Goal: Information Seeking & Learning: Learn about a topic

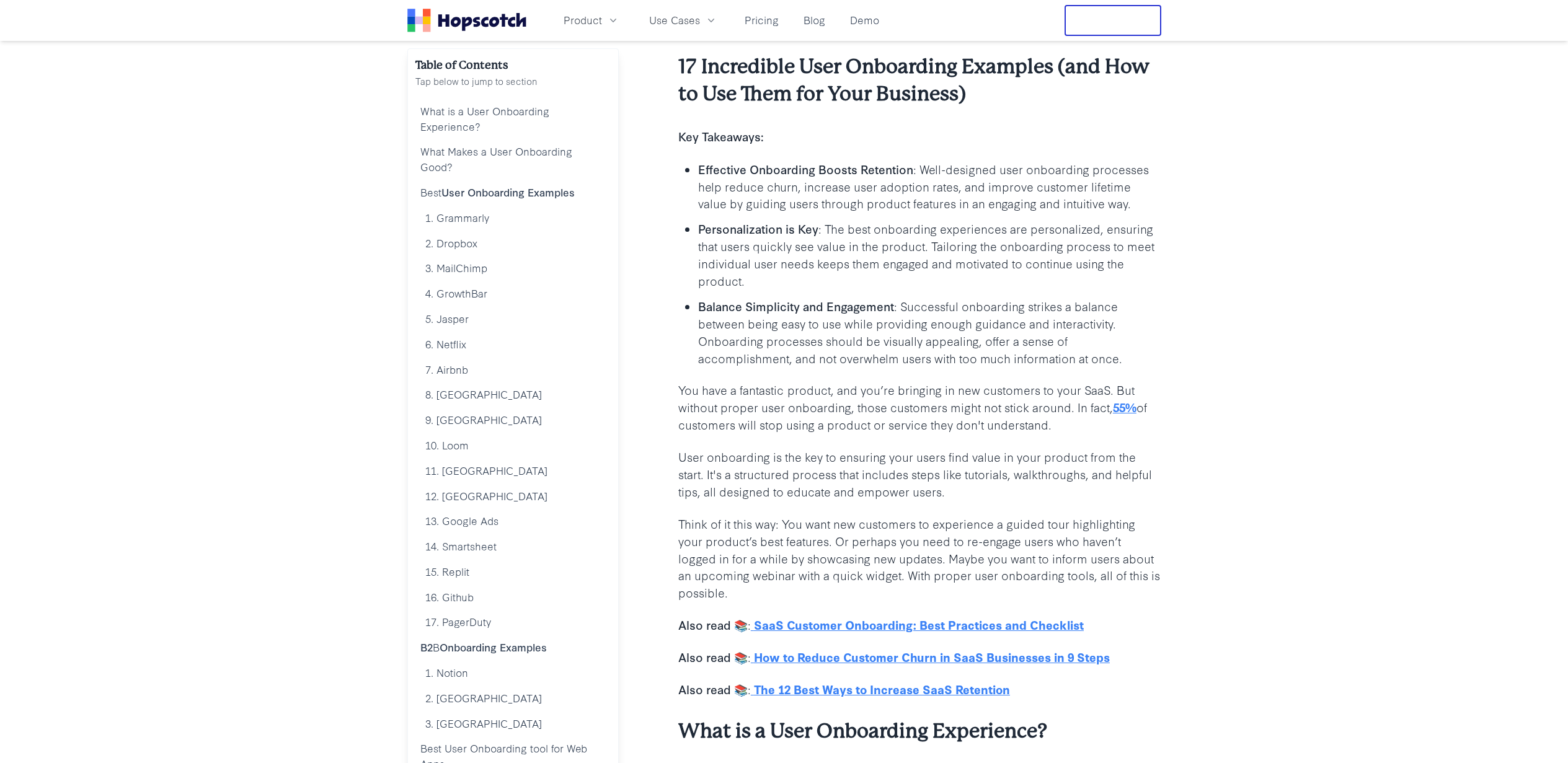
click at [825, 392] on p "You have a fantastic product, and you’re bringing in new customers to your SaaS…" at bounding box center [919, 406] width 483 height 52
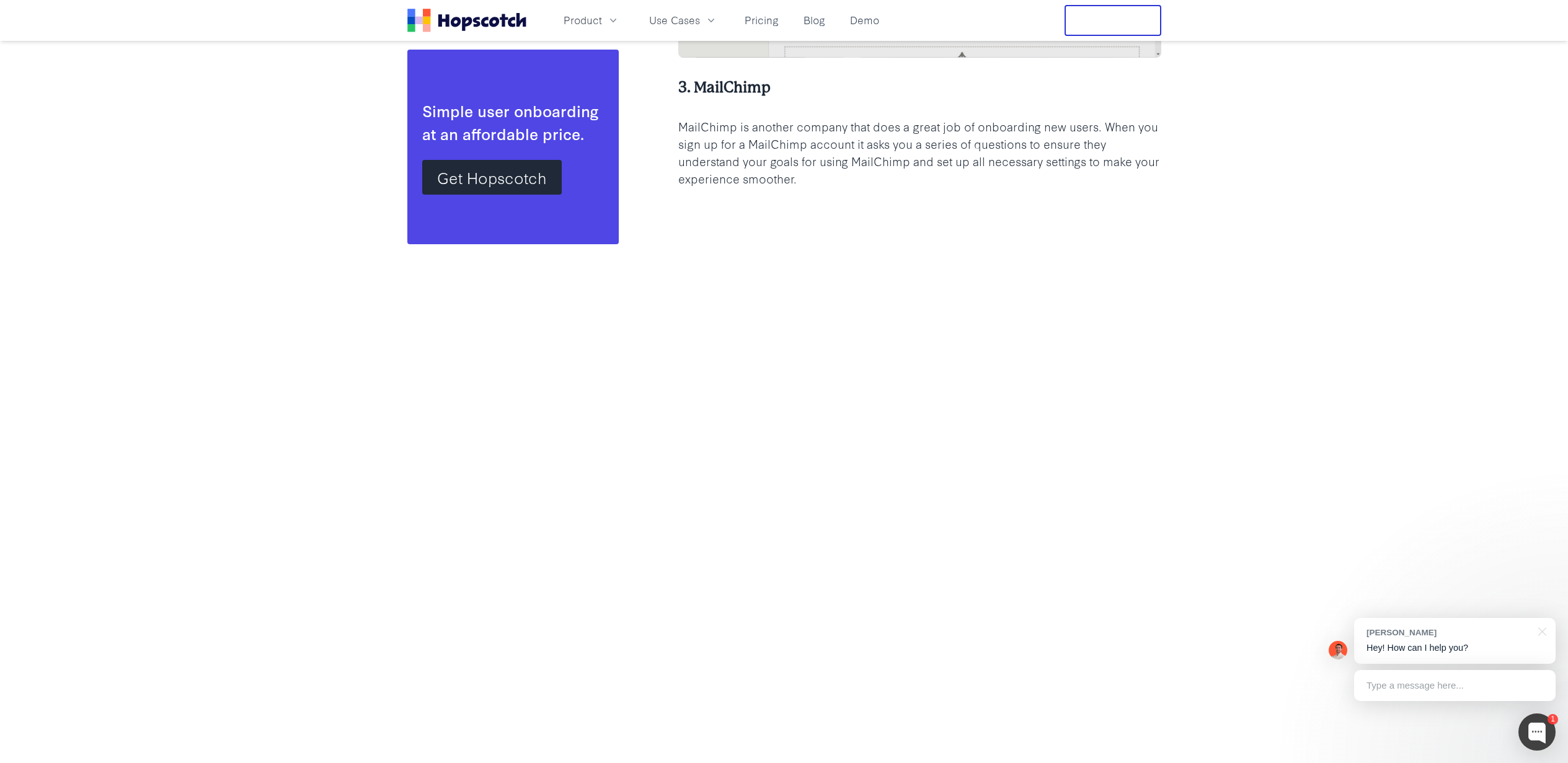
scroll to position [4164, 0]
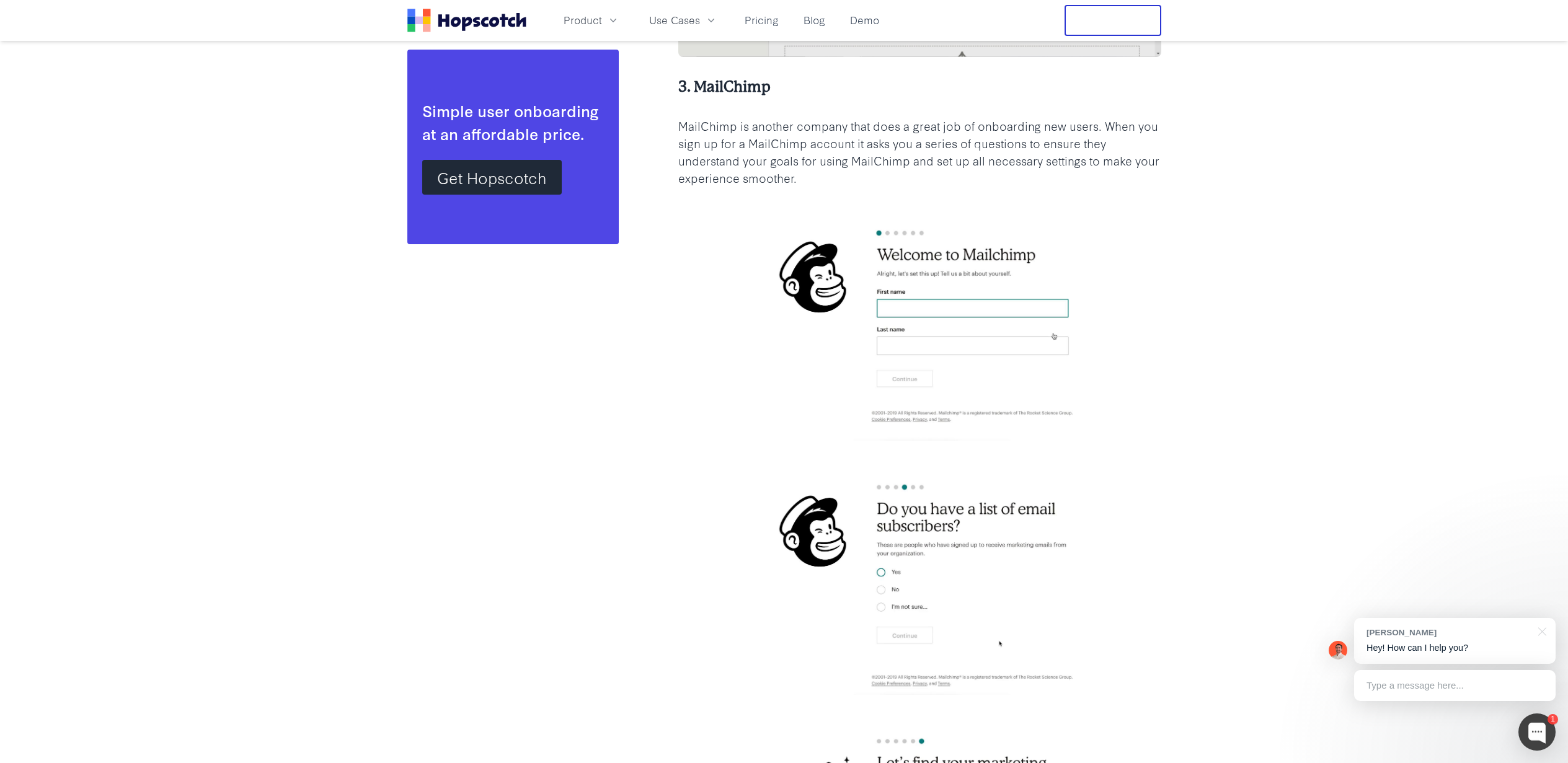
click at [1042, 130] on p "MailChimp is another company that does a great job of onboarding new users. Whe…" at bounding box center [919, 152] width 483 height 70
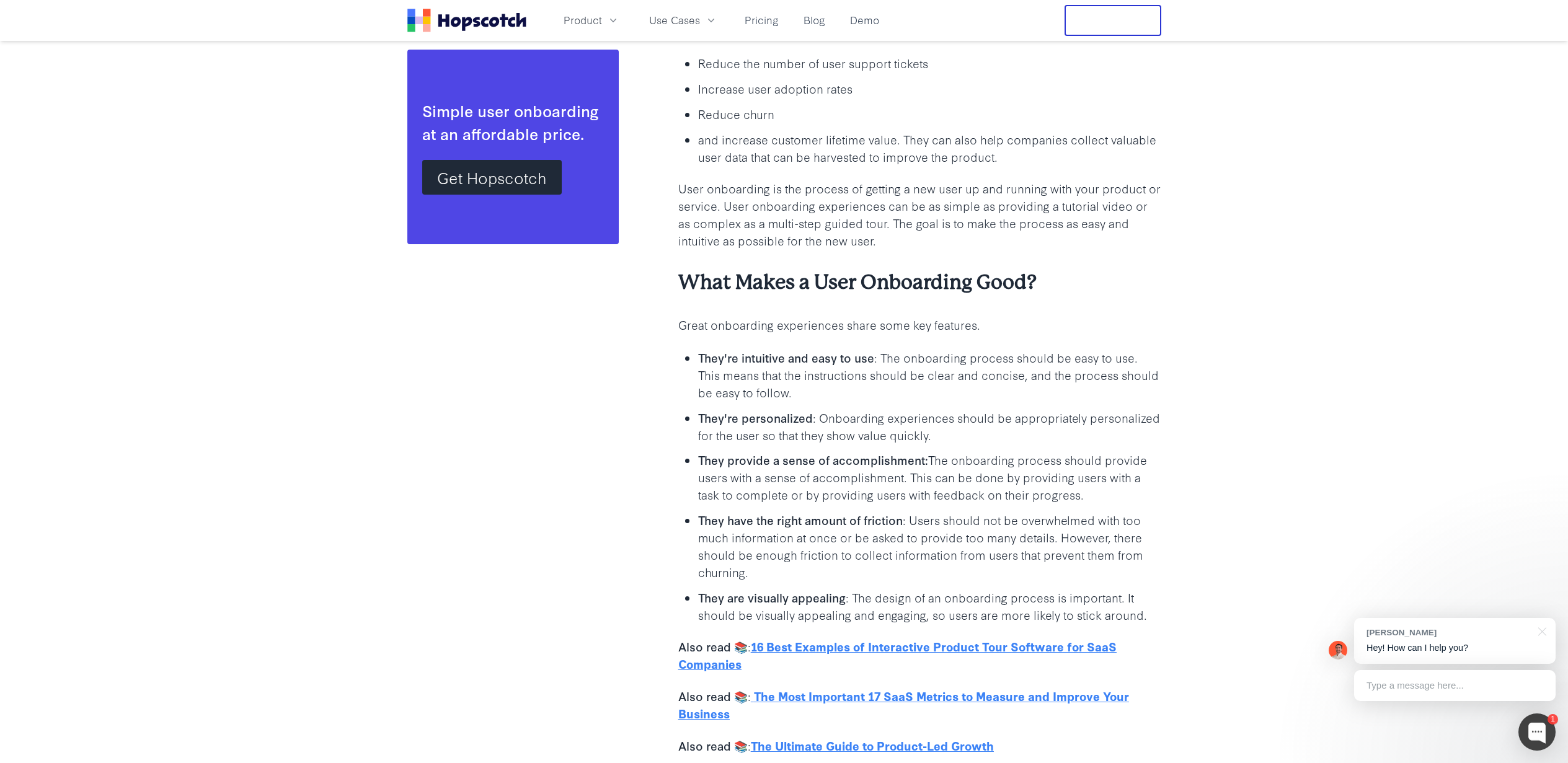
scroll to position [1115, 0]
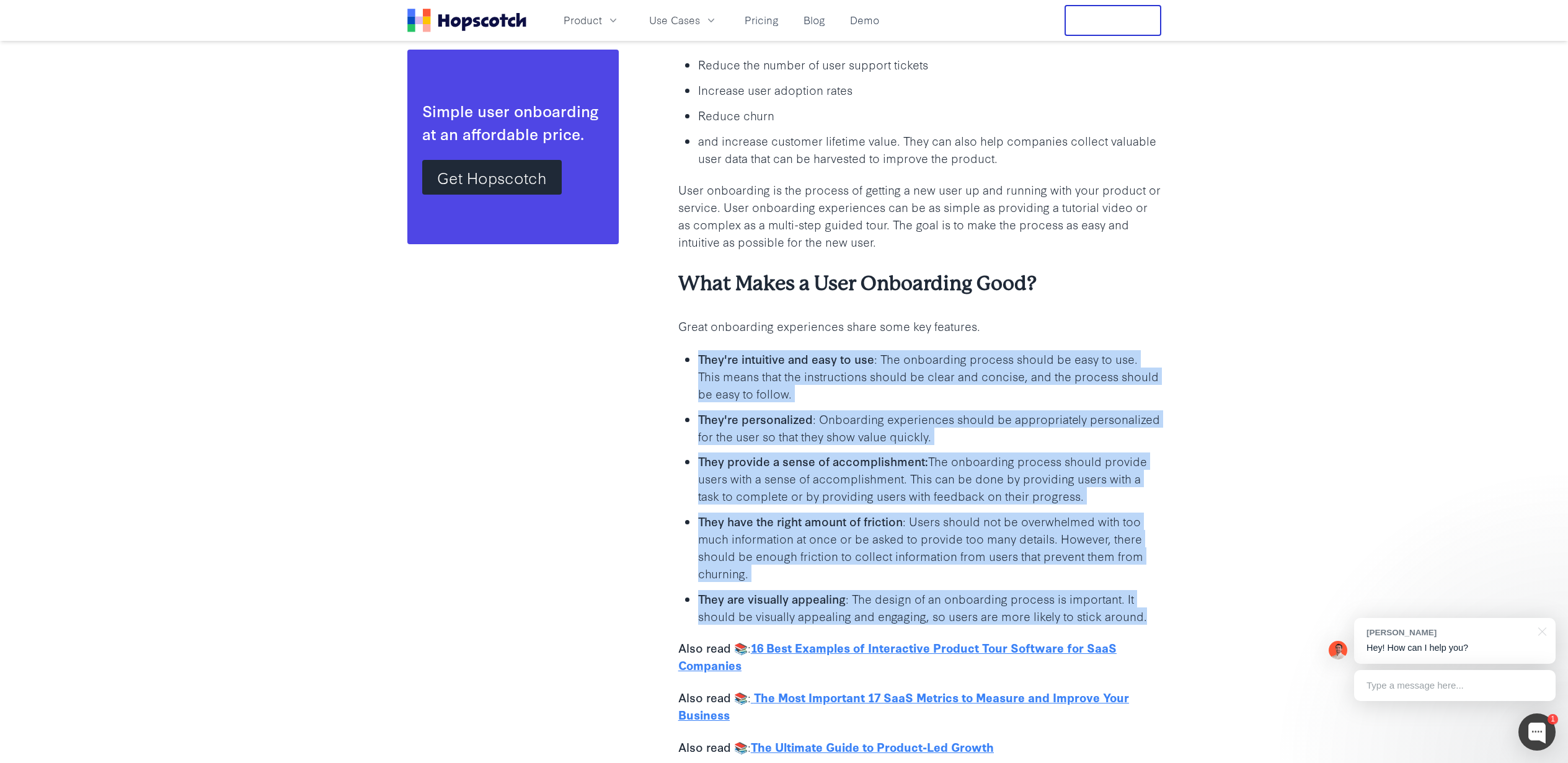
drag, startPoint x: 680, startPoint y: 356, endPoint x: 1154, endPoint y: 623, distance: 544.0
click at [1154, 623] on ul "They're intuitive and easy to use : The onboarding process should be easy to us…" at bounding box center [919, 487] width 483 height 275
copy ul "They're intuitive and easy to use : The onboarding process should be easy to us…"
click at [1154, 623] on p "They are visually appealing : The design of an onboarding process is important.…" at bounding box center [929, 607] width 463 height 35
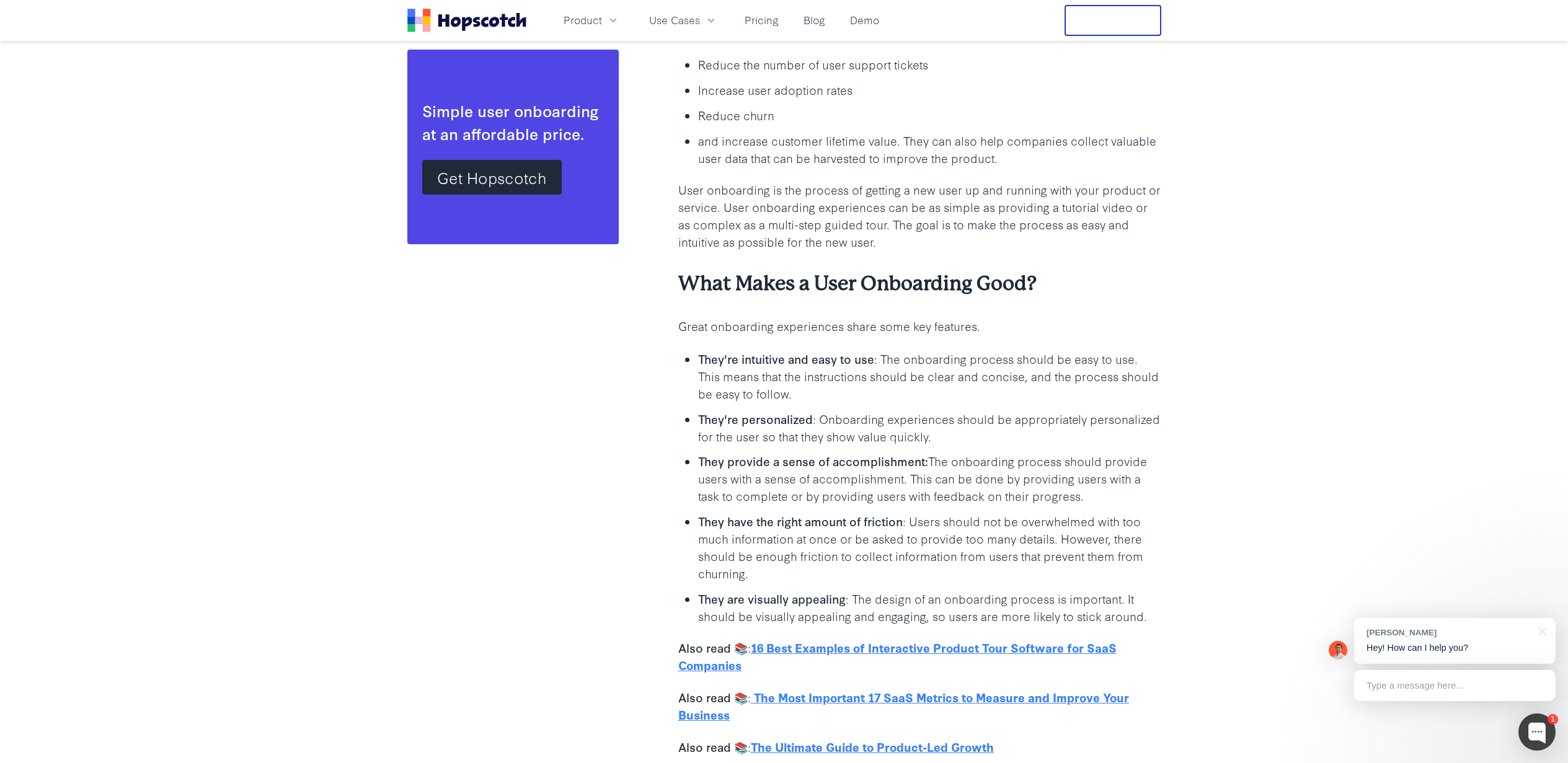
drag, startPoint x: 67, startPoint y: 174, endPoint x: 674, endPoint y: 161, distance: 607.1
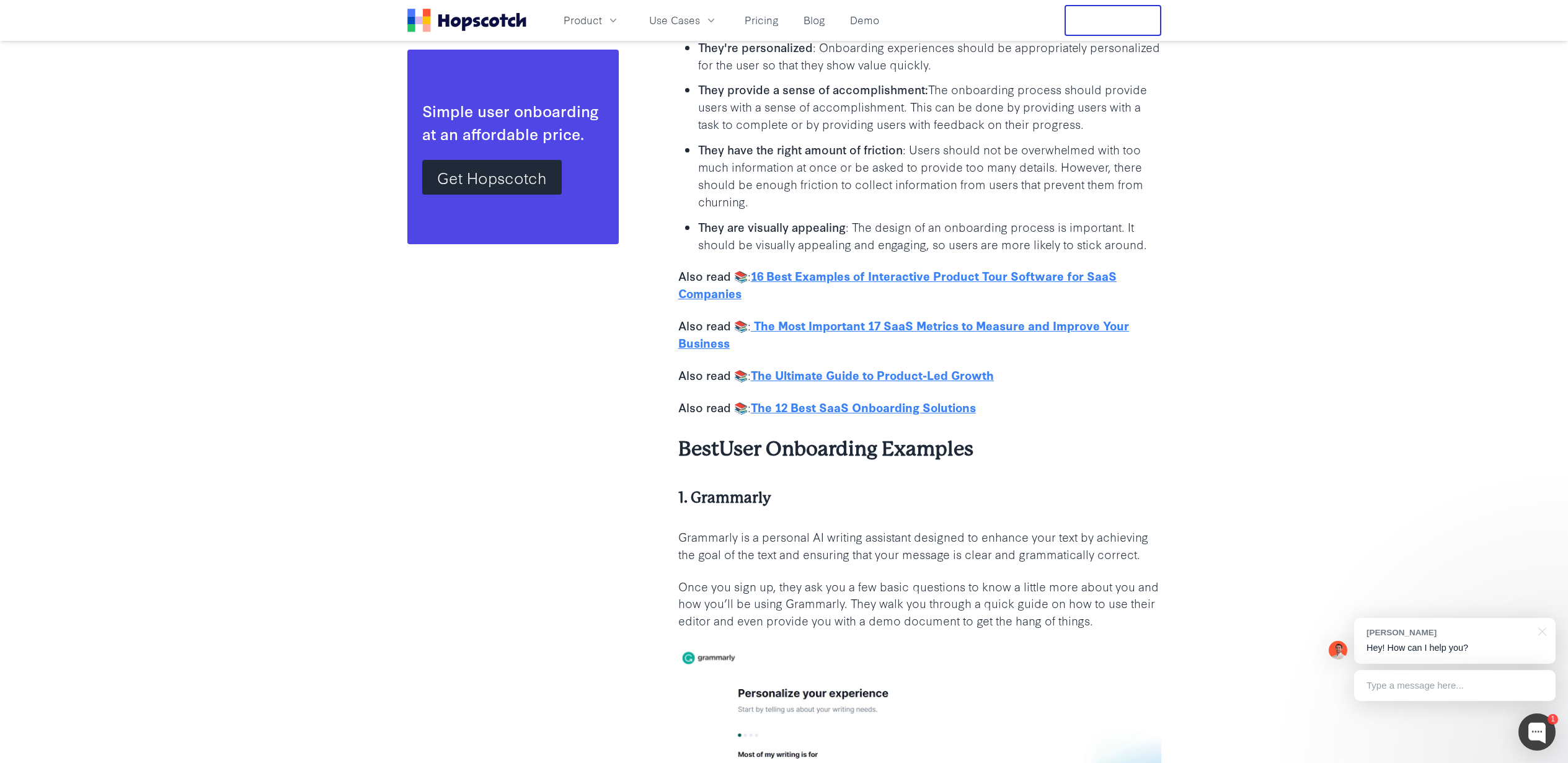
scroll to position [1537, 0]
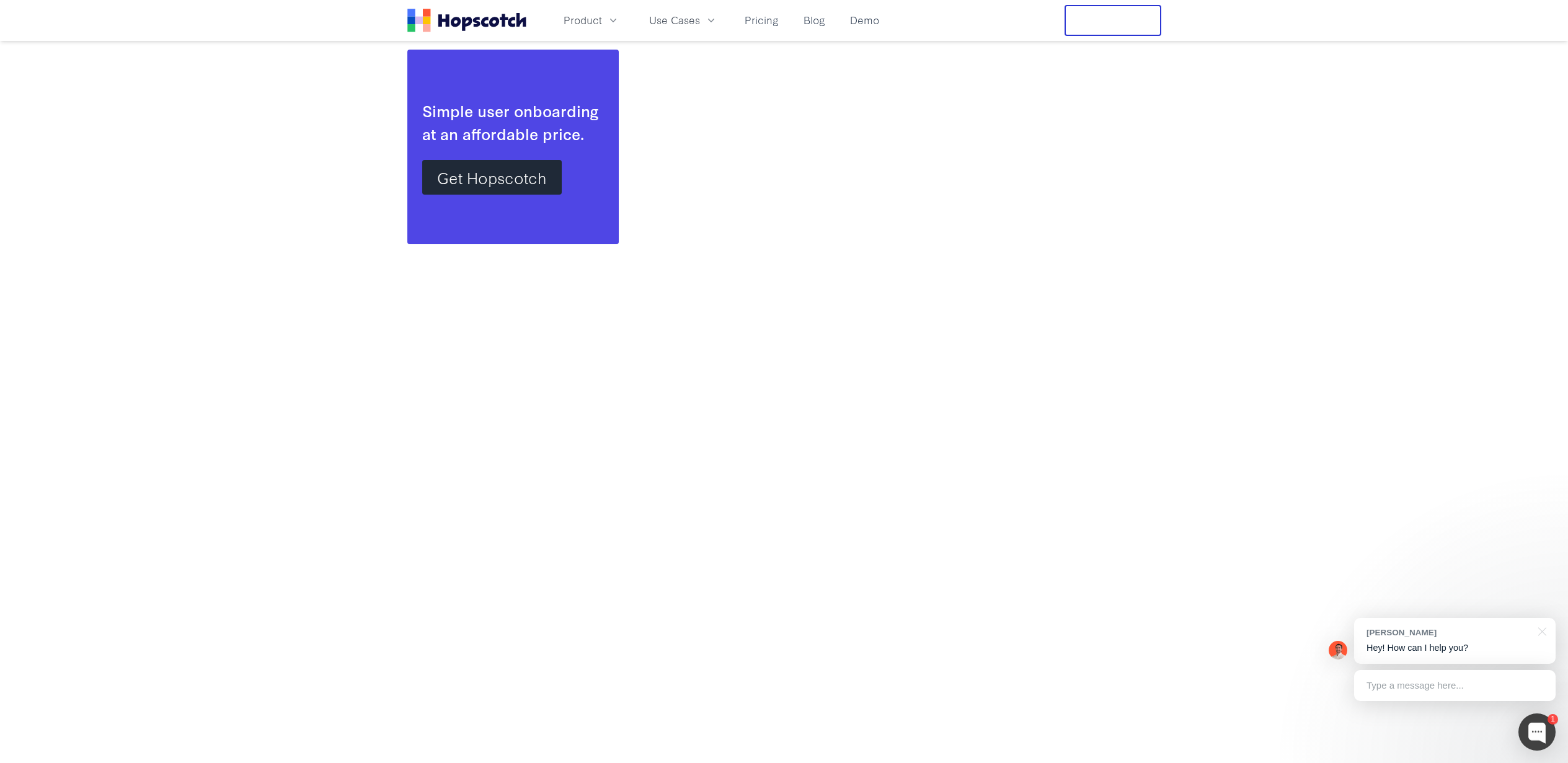
scroll to position [11897, 0]
